Goal: Task Accomplishment & Management: Manage account settings

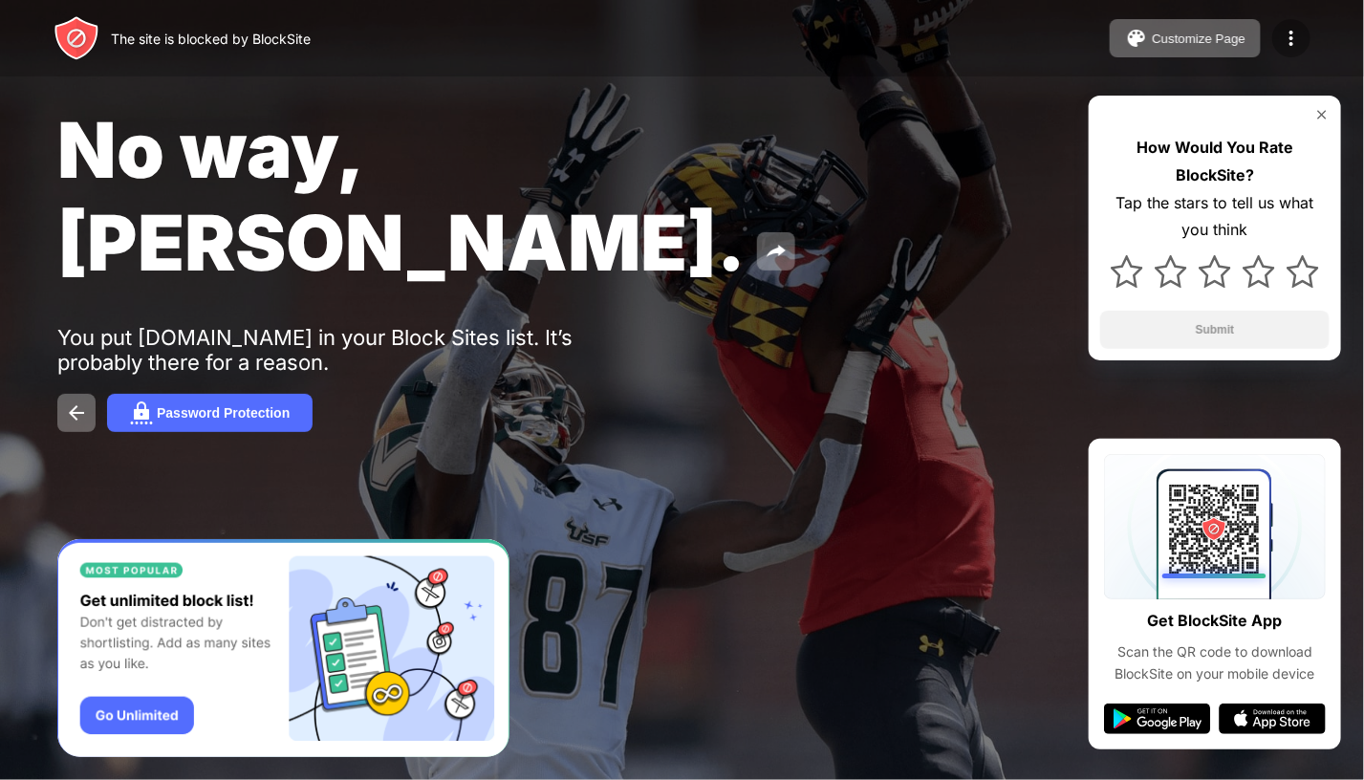
click at [1295, 45] on img at bounding box center [1291, 38] width 23 height 23
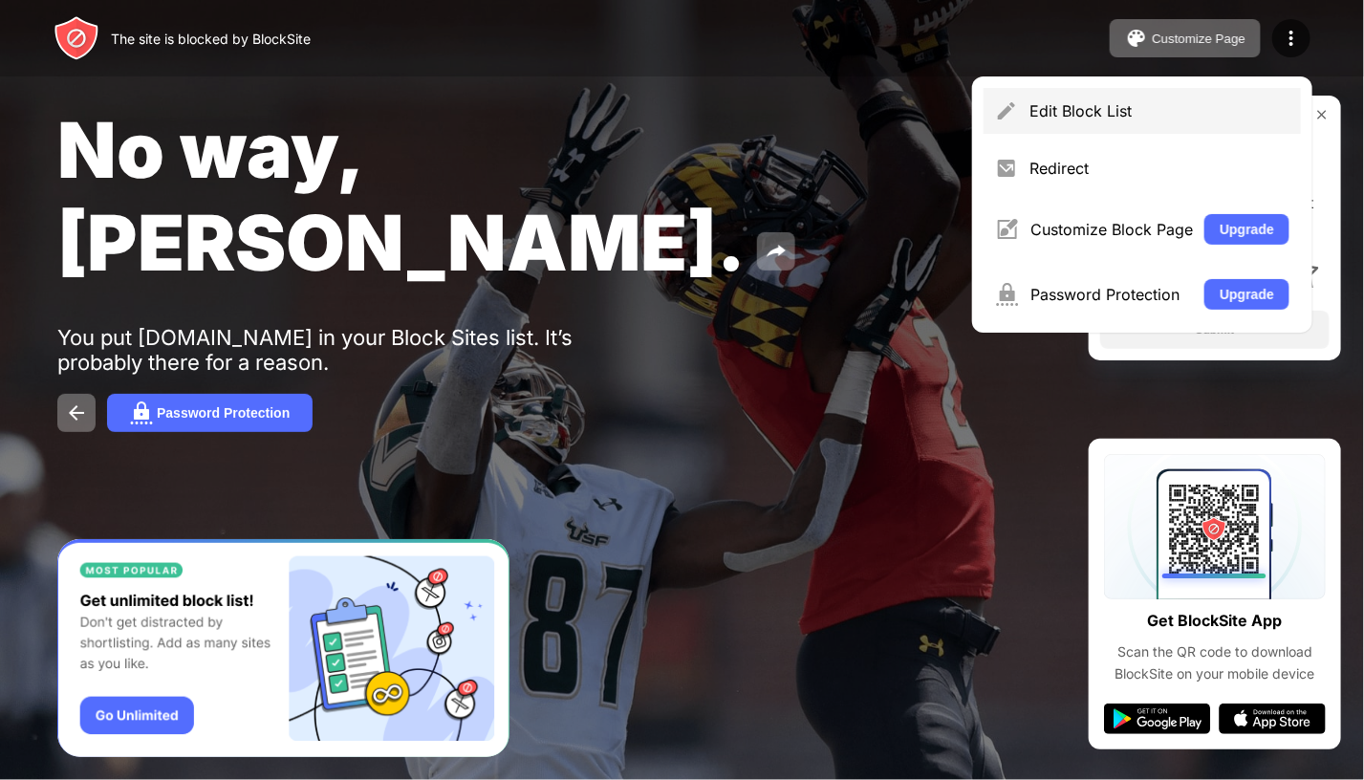
click at [1090, 124] on div "Edit Block List" at bounding box center [1142, 111] width 317 height 46
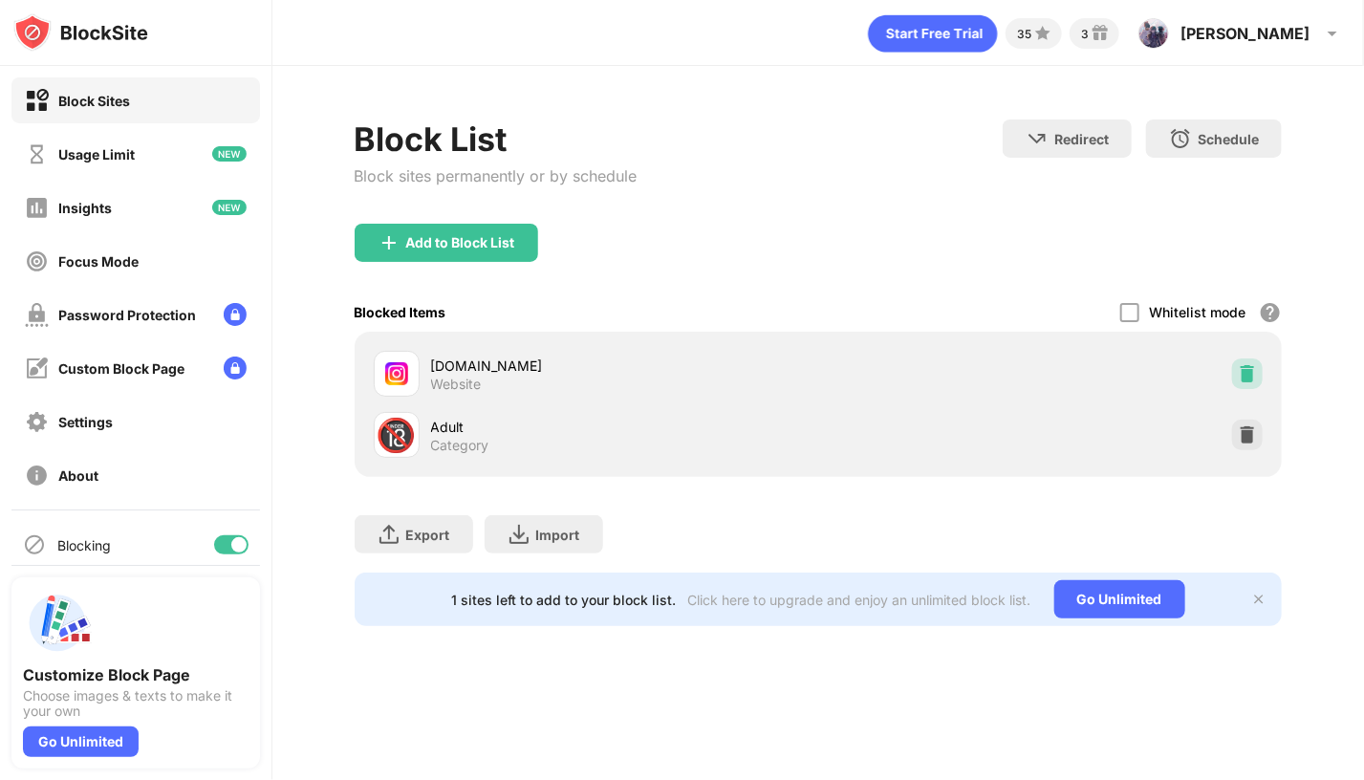
click at [1249, 372] on img at bounding box center [1247, 373] width 19 height 19
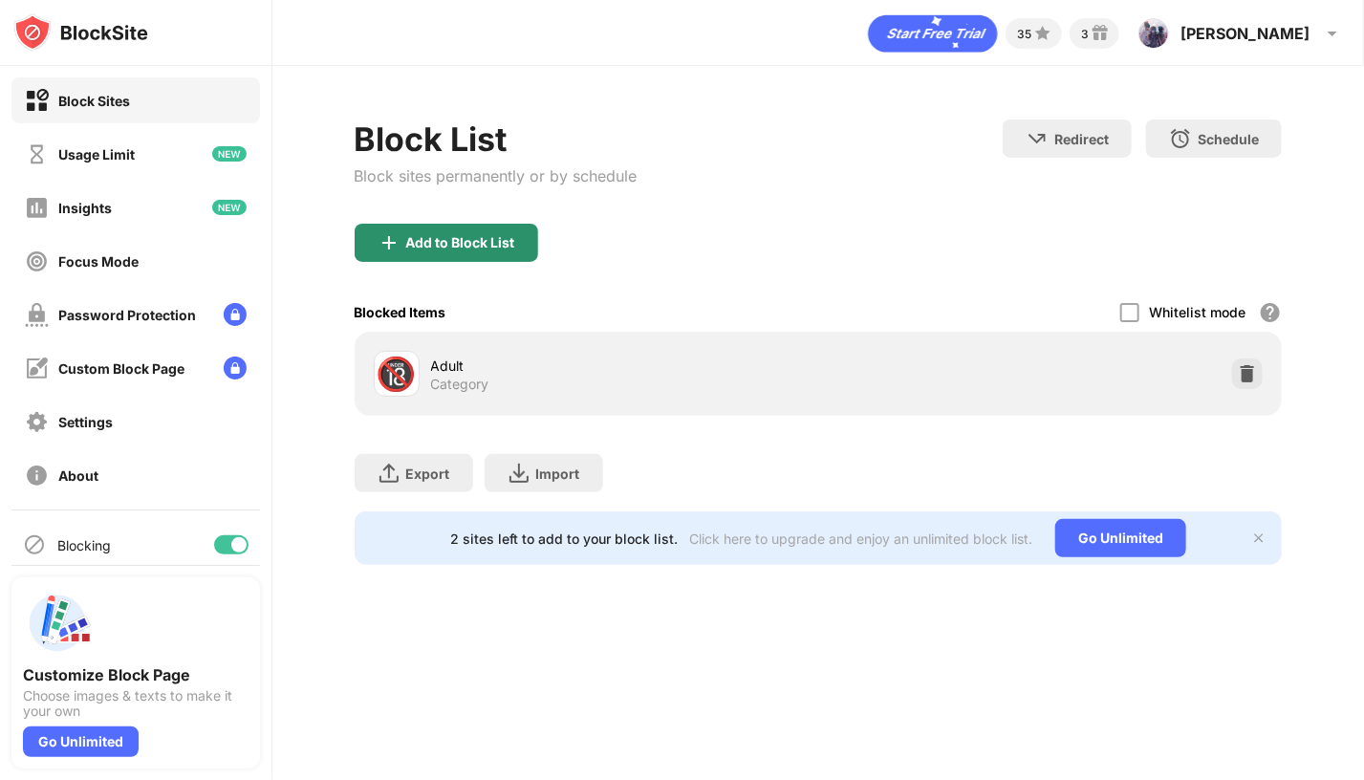
click at [440, 247] on div "Add to Block List" at bounding box center [460, 242] width 109 height 15
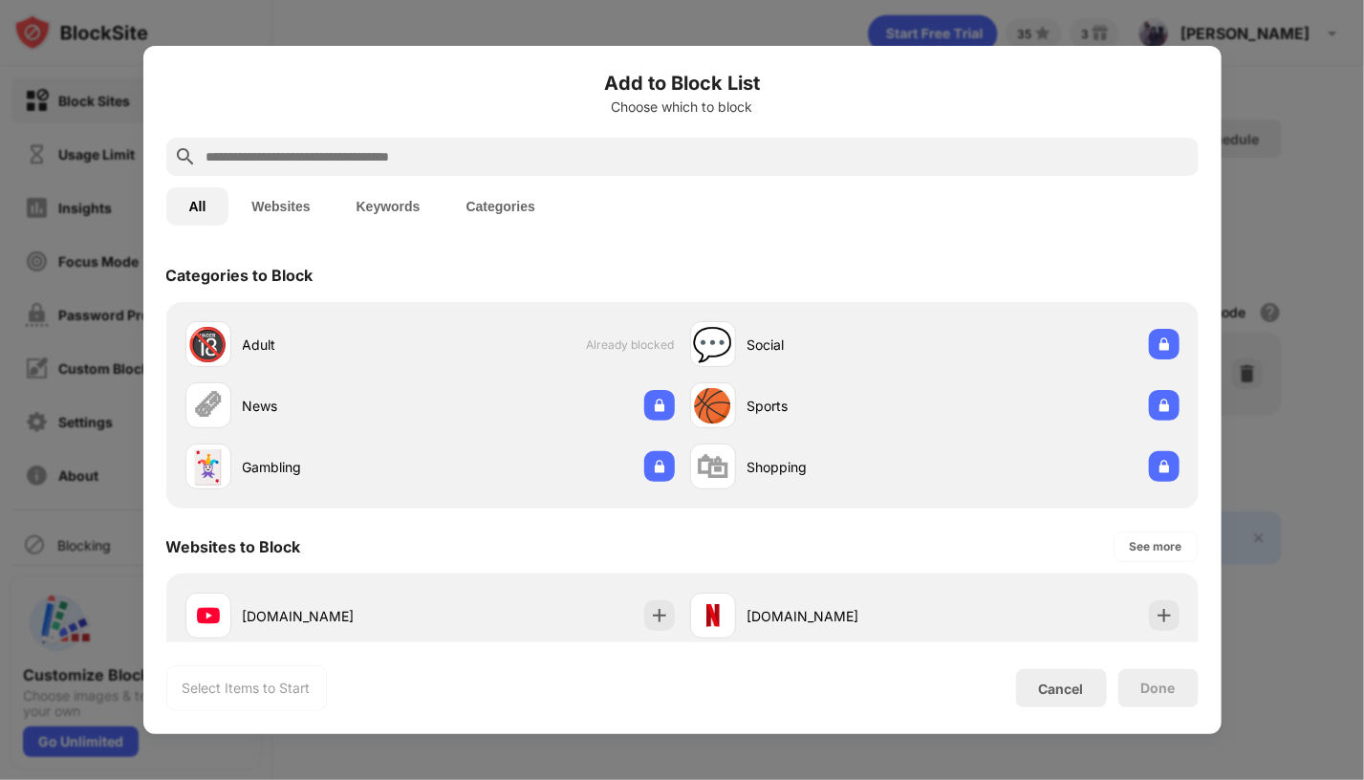
click at [497, 141] on div at bounding box center [682, 157] width 1033 height 38
click at [463, 158] on input "text" at bounding box center [698, 156] width 987 height 23
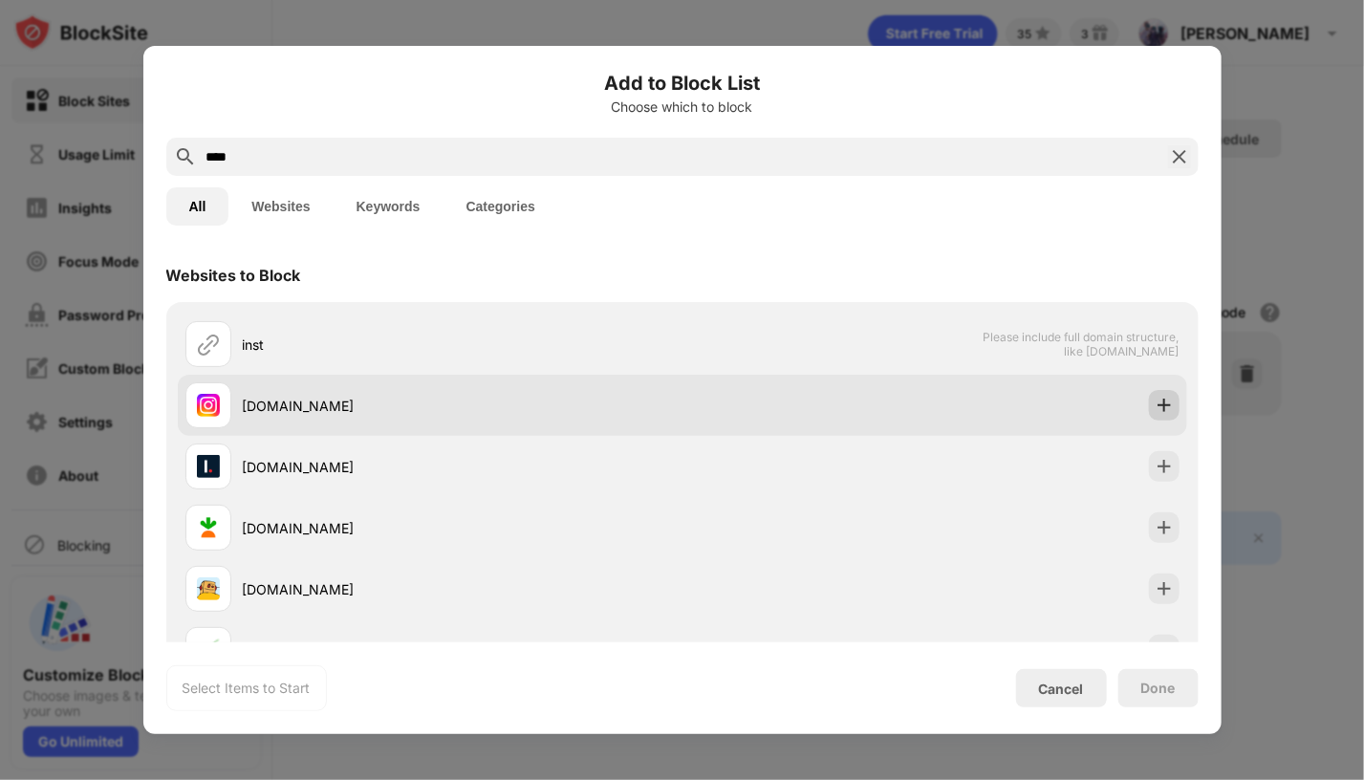
type input "****"
click at [1155, 411] on img at bounding box center [1164, 405] width 19 height 19
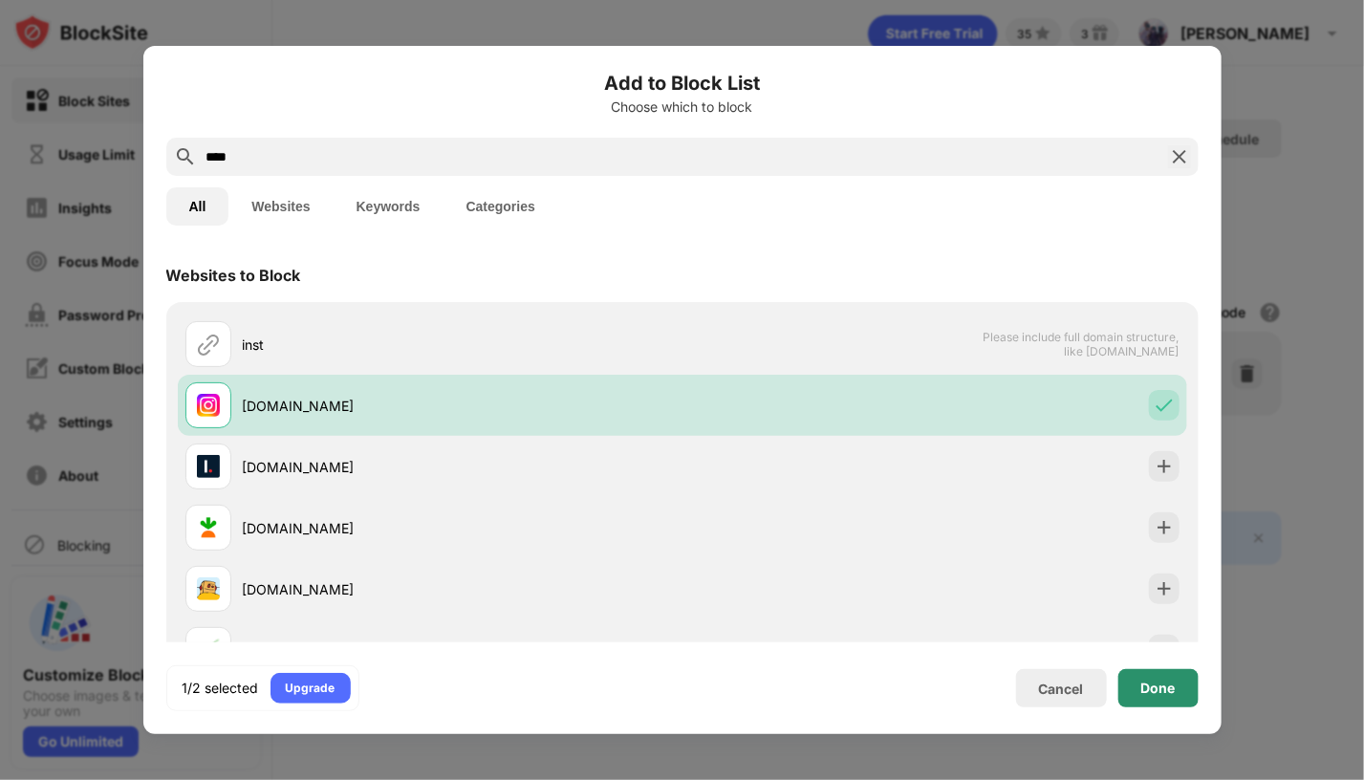
click at [1171, 689] on div "Done" at bounding box center [1158, 688] width 34 height 15
